Goal: Transaction & Acquisition: Purchase product/service

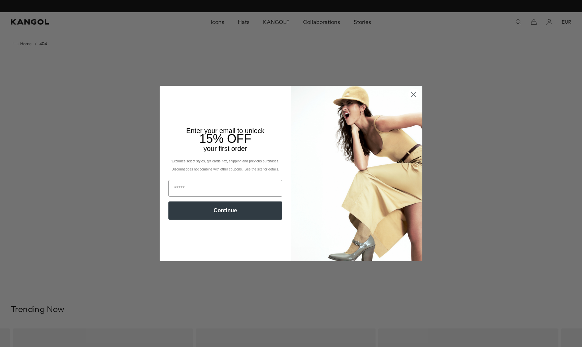
scroll to position [0, 139]
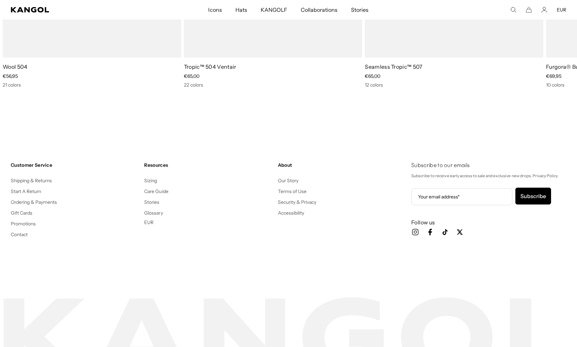
scroll to position [0, 139]
